Goal: Information Seeking & Learning: Learn about a topic

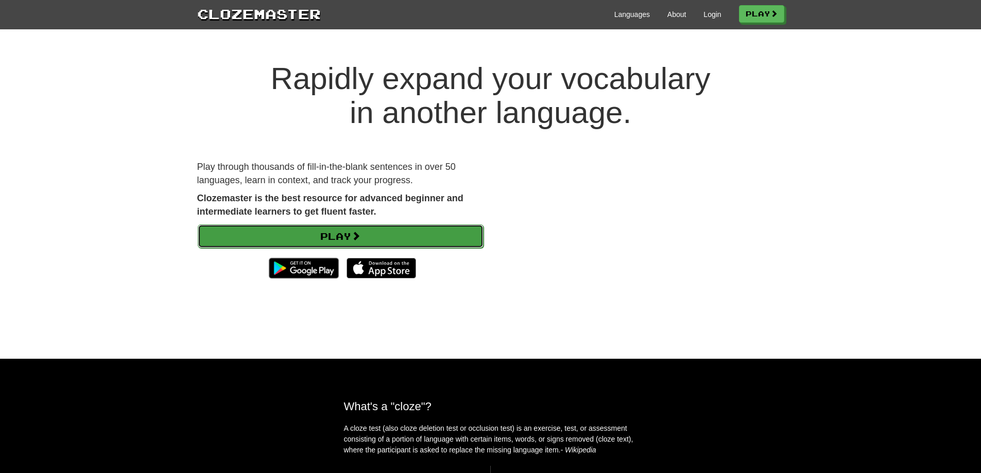
click at [326, 239] on link "Play" at bounding box center [341, 237] width 286 height 24
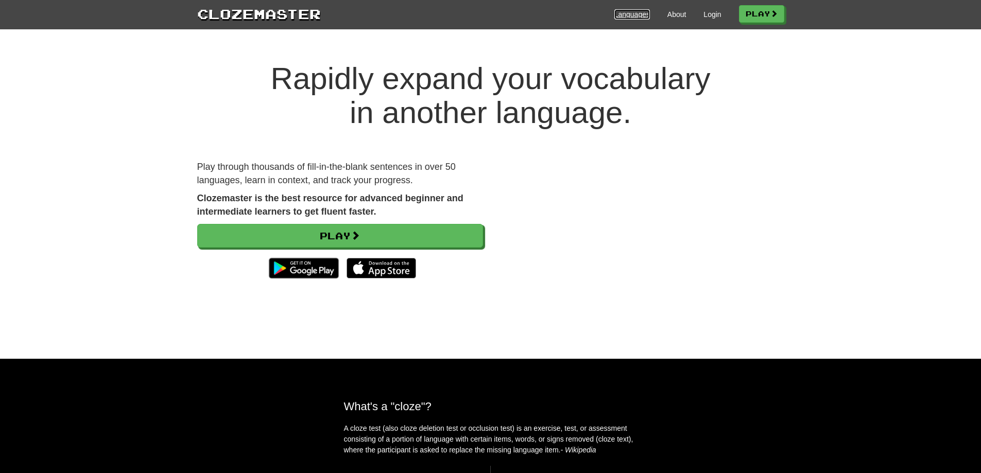
click at [635, 14] on link "Languages" at bounding box center [632, 14] width 36 height 10
click at [650, 16] on link "Languages" at bounding box center [632, 14] width 36 height 10
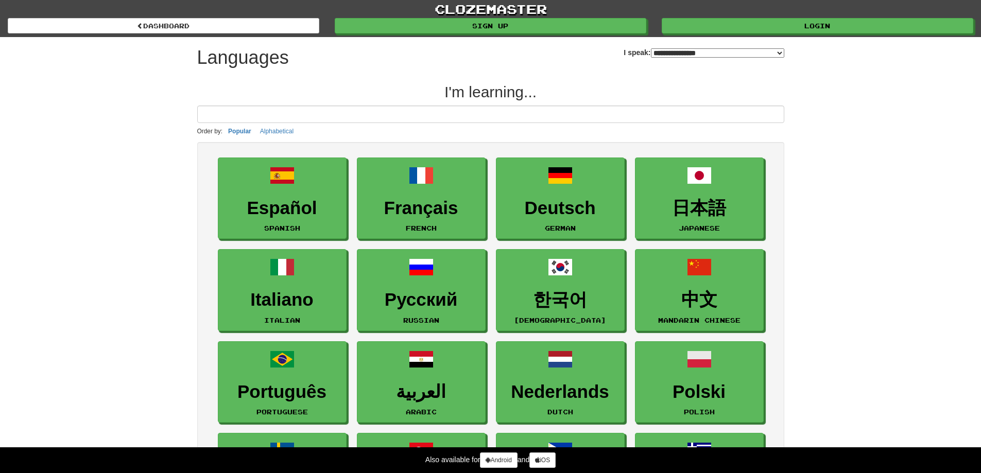
select select "*******"
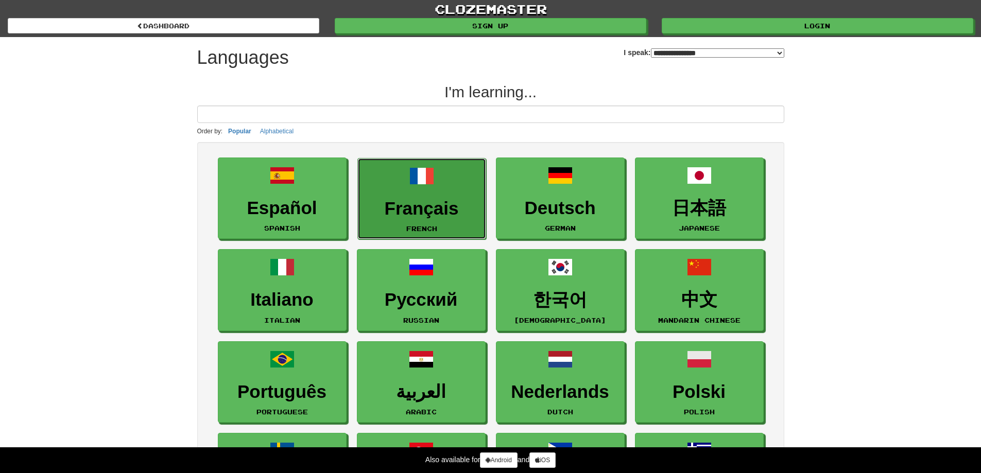
click at [423, 214] on h3 "Français" at bounding box center [421, 209] width 117 height 20
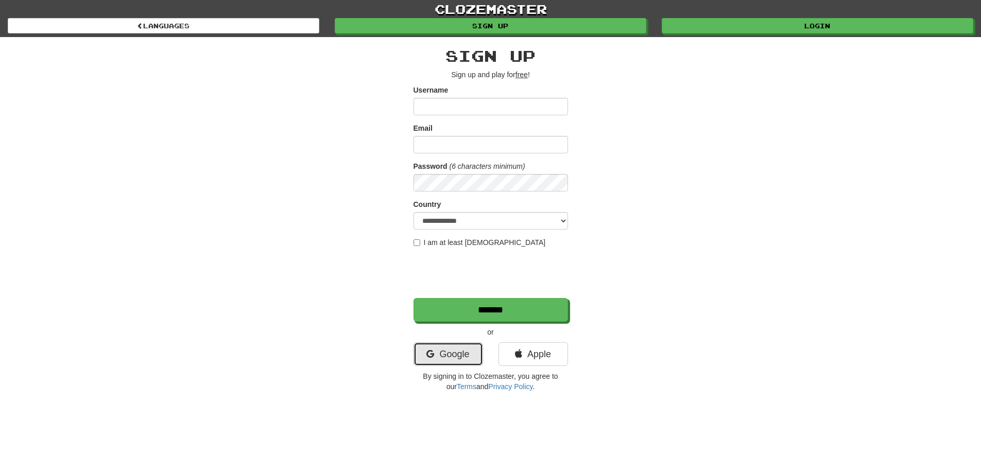
click at [453, 359] on link "Google" at bounding box center [449, 354] width 70 height 24
click at [444, 352] on link "Google" at bounding box center [449, 354] width 70 height 24
click at [452, 356] on link "Google" at bounding box center [449, 354] width 70 height 24
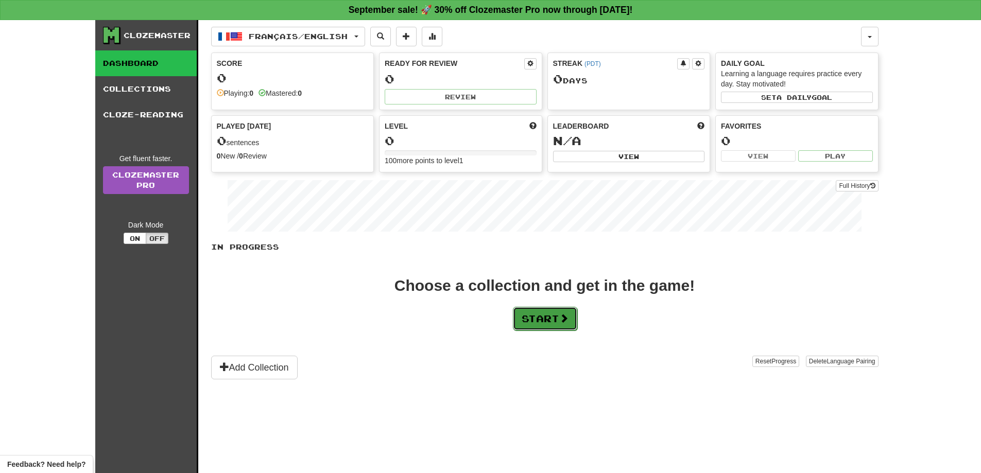
click at [528, 322] on button "Start" at bounding box center [545, 319] width 64 height 24
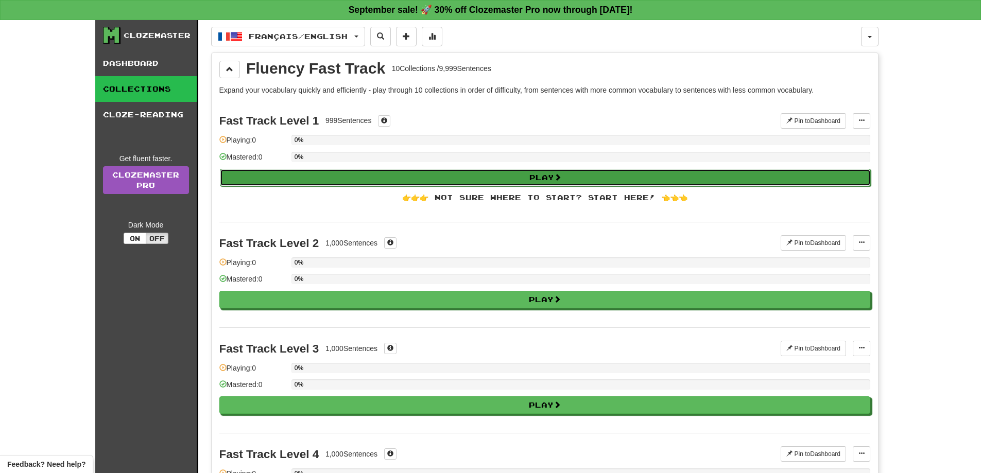
click at [351, 170] on button "Play" at bounding box center [545, 178] width 651 height 18
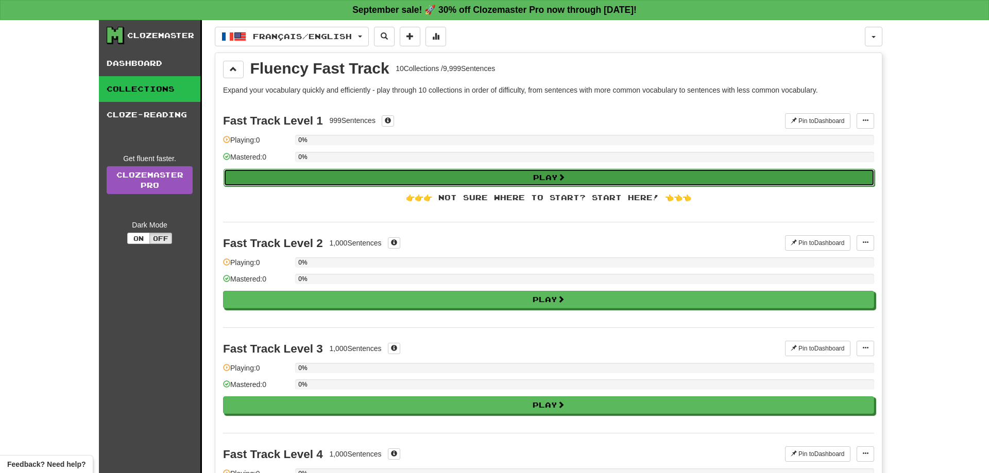
select select "**"
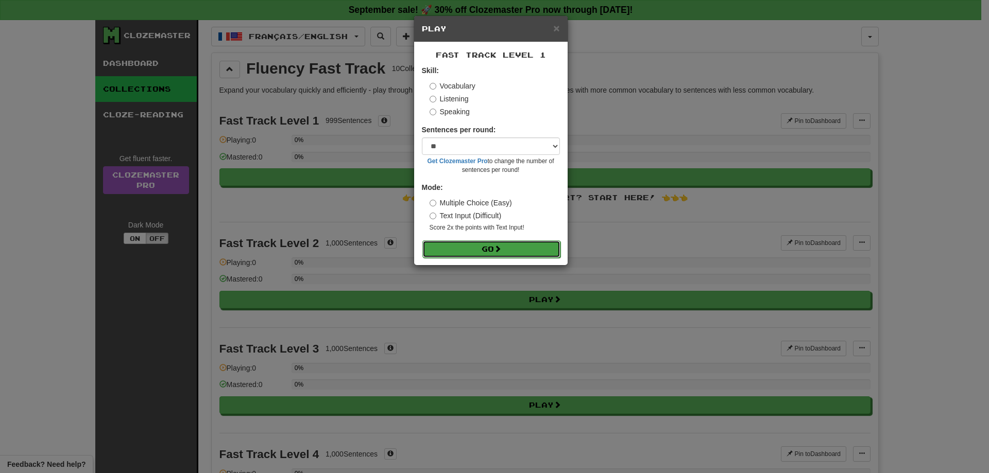
click at [498, 249] on span at bounding box center [497, 248] width 7 height 7
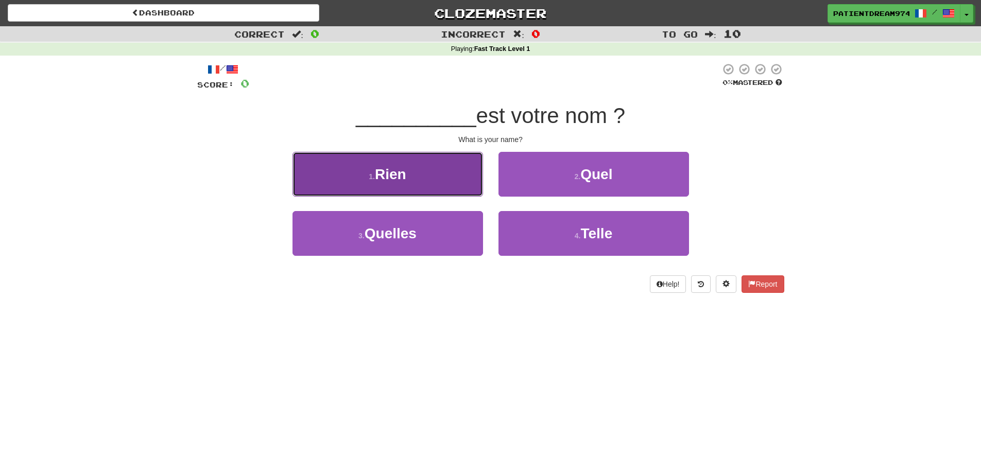
click at [384, 175] on span "Rien" at bounding box center [390, 174] width 31 height 16
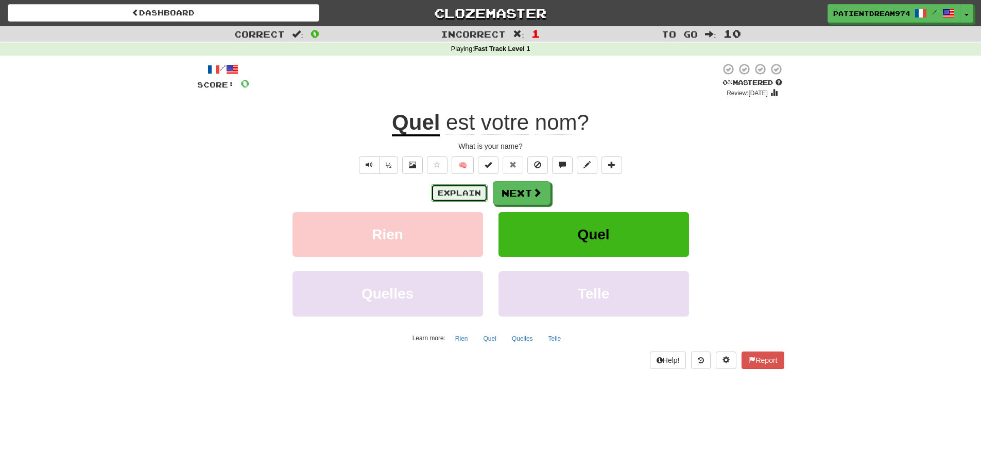
click at [472, 195] on button "Explain" at bounding box center [459, 193] width 57 height 18
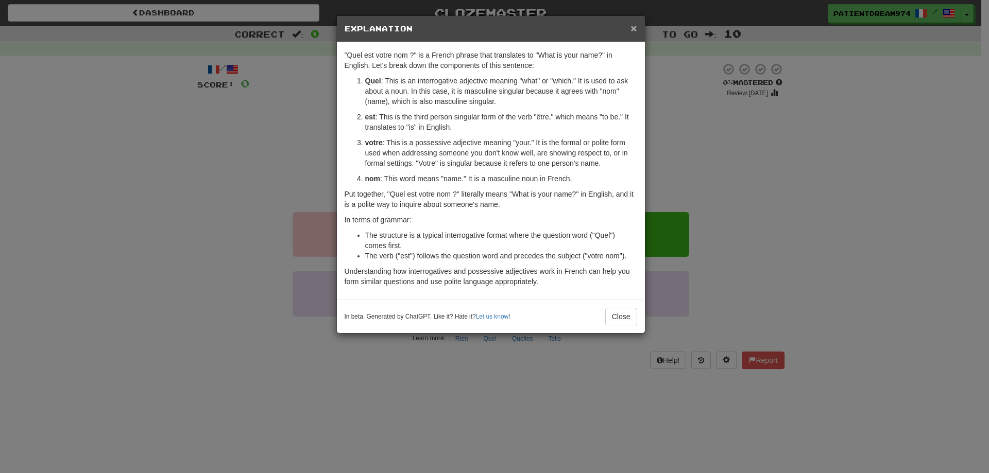
click at [632, 31] on span "×" at bounding box center [633, 28] width 6 height 12
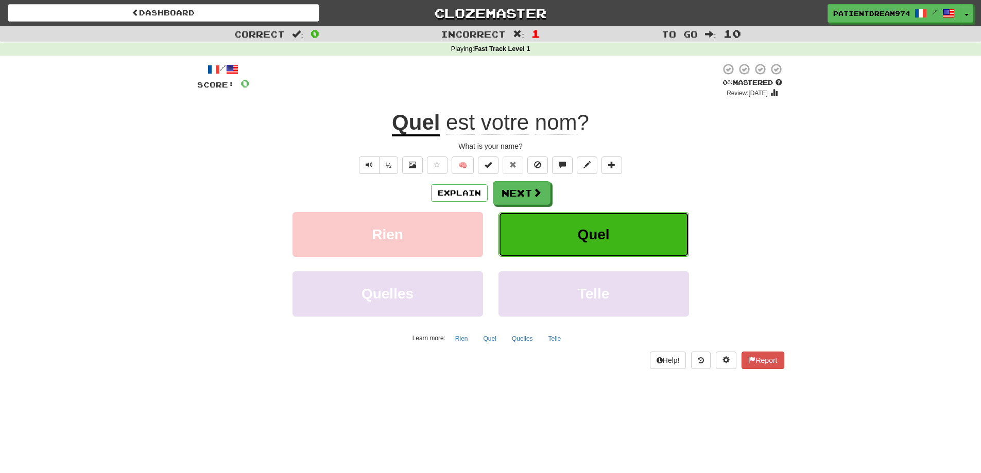
click at [569, 238] on button "Quel" at bounding box center [593, 234] width 191 height 45
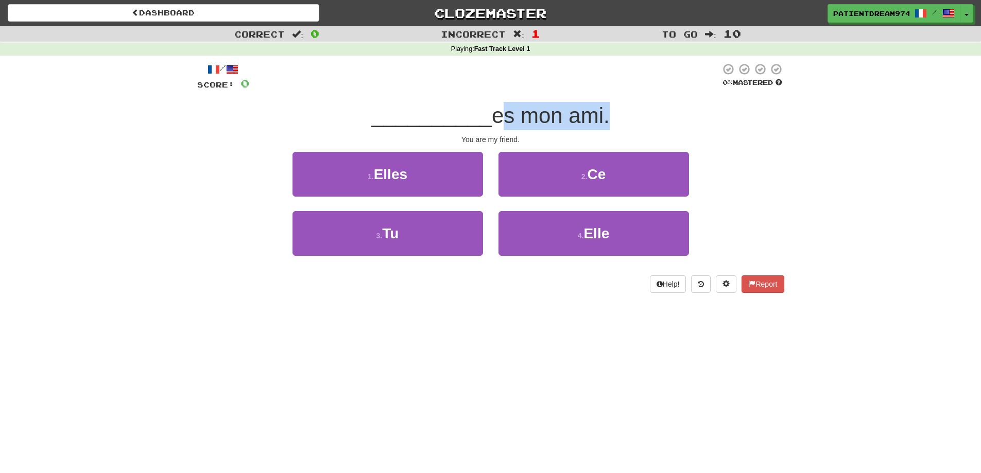
drag, startPoint x: 495, startPoint y: 116, endPoint x: 605, endPoint y: 115, distance: 109.2
click at [605, 115] on span "es mon ami." at bounding box center [551, 116] width 118 height 24
drag, startPoint x: 726, startPoint y: 123, endPoint x: 608, endPoint y: 114, distance: 118.8
click at [608, 114] on span "es mon ami." at bounding box center [551, 116] width 118 height 24
click at [966, 15] on span "button" at bounding box center [967, 15] width 4 height 2
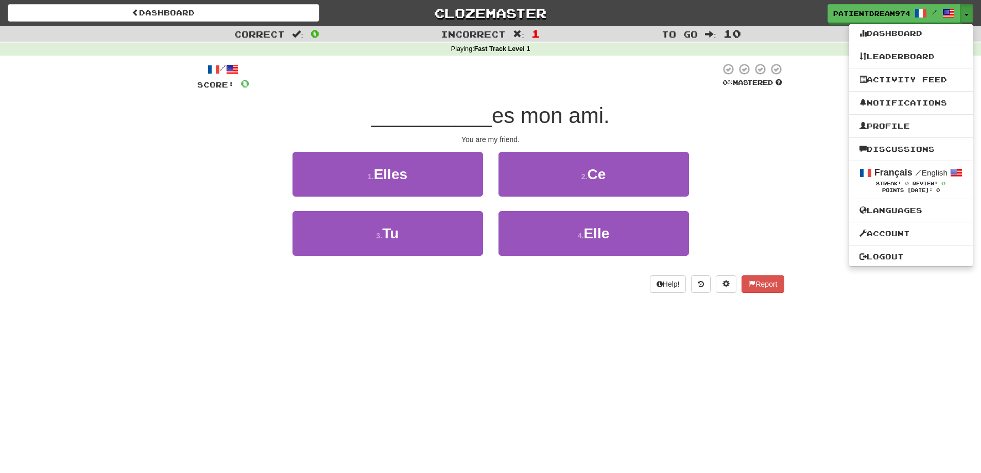
click at [652, 117] on div "__________ es mon ami." at bounding box center [490, 116] width 587 height 28
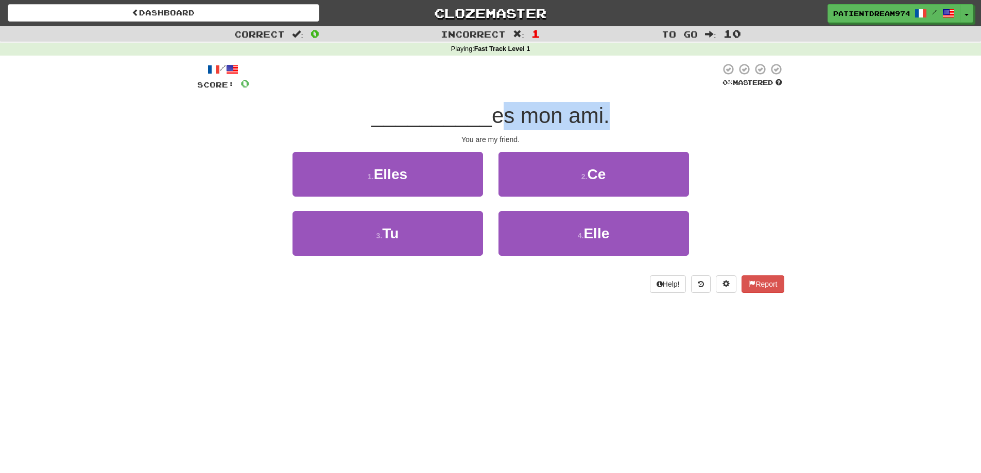
drag, startPoint x: 496, startPoint y: 120, endPoint x: 608, endPoint y: 110, distance: 112.7
click at [608, 110] on span "es mon ami." at bounding box center [551, 116] width 118 height 24
click at [859, 167] on div "Correct : 0 Incorrect : 1 To go : 10 Playing : Fast Track Level 1 / Score: 0 0 …" at bounding box center [490, 166] width 981 height 281
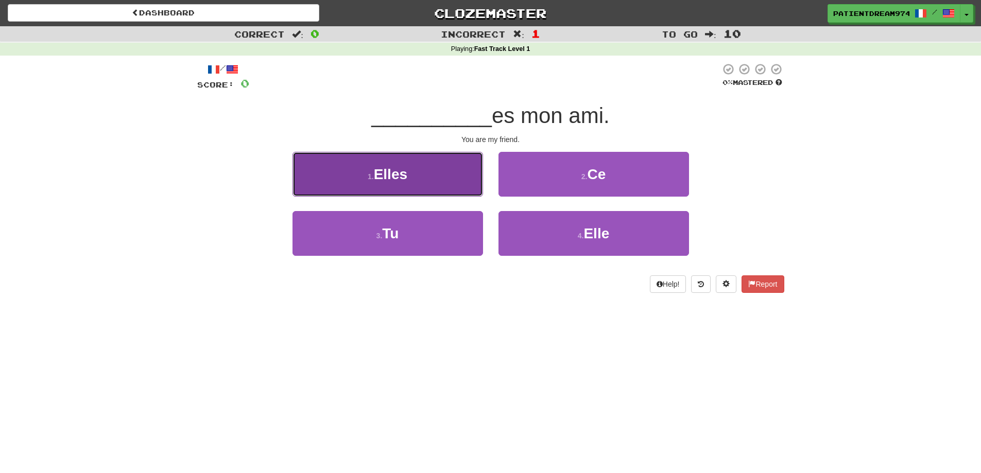
click at [416, 186] on button "1 . Elles" at bounding box center [388, 174] width 191 height 45
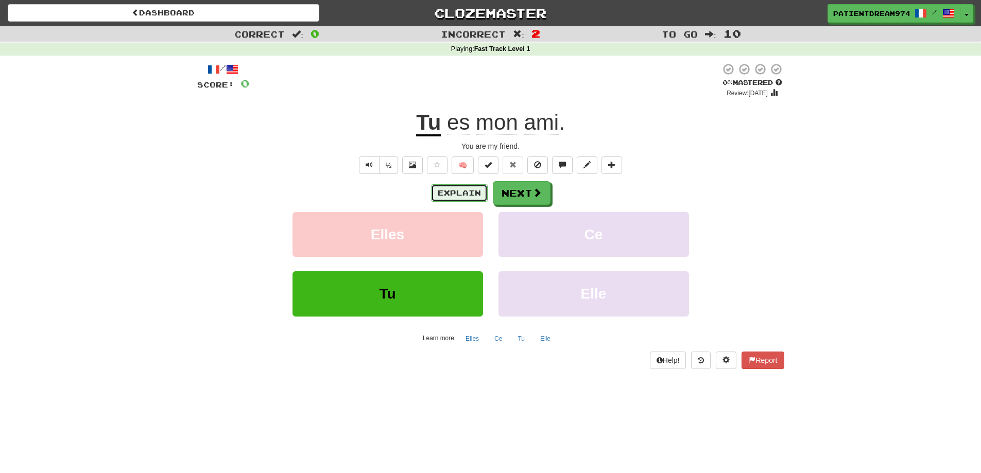
click at [444, 192] on button "Explain" at bounding box center [459, 193] width 57 height 18
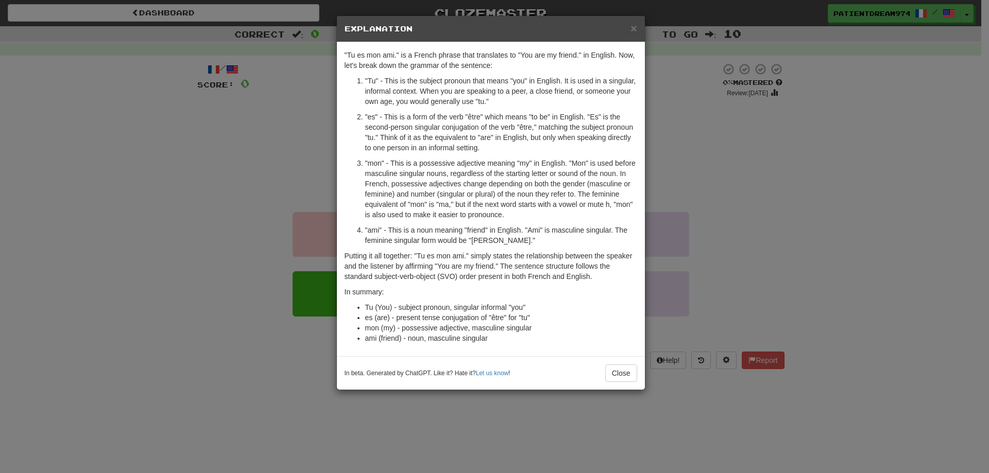
click at [638, 29] on div "× Explanation" at bounding box center [491, 29] width 308 height 26
click at [632, 29] on span "×" at bounding box center [633, 28] width 6 height 12
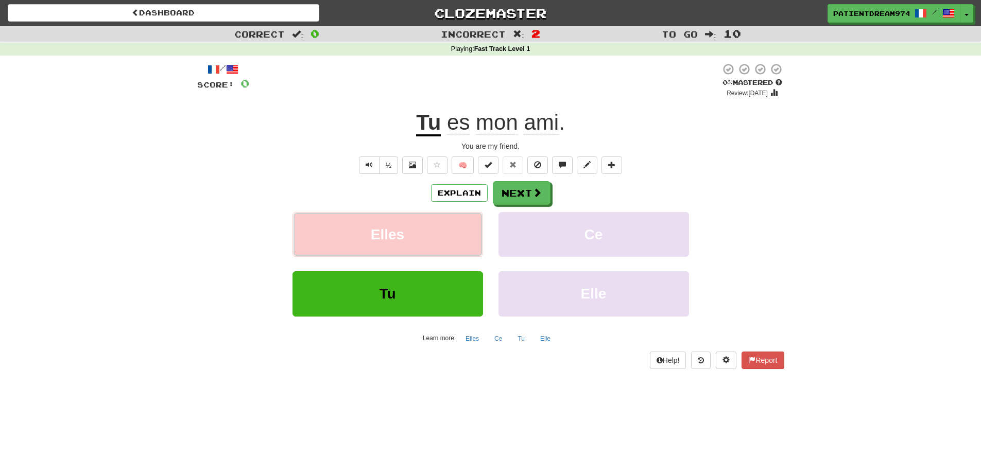
click at [405, 240] on button "Elles" at bounding box center [388, 234] width 191 height 45
